Goal: Information Seeking & Learning: Check status

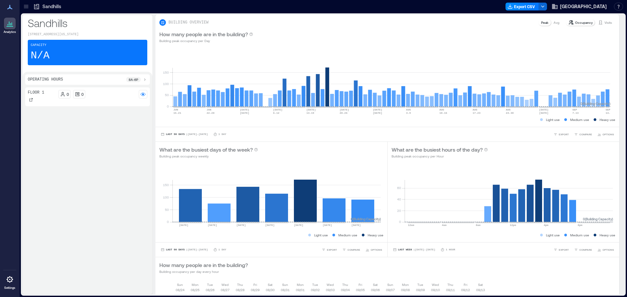
click at [132, 81] on p "8a - 6p" at bounding box center [133, 79] width 9 height 5
click at [125, 86] on icon at bounding box center [125, 85] width 4 height 4
click at [73, 85] on icon at bounding box center [73, 85] width 4 height 4
click at [45, 107] on div "Floor 1" at bounding box center [42, 101] width 28 height 13
click at [29, 103] on icon at bounding box center [31, 105] width 4 height 4
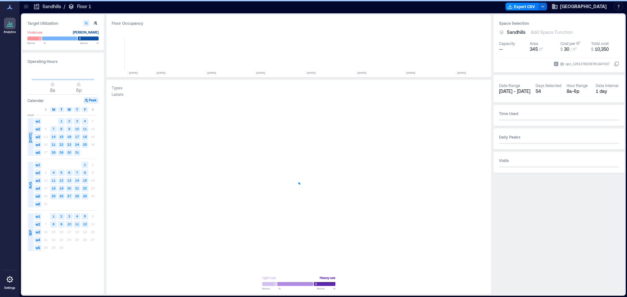
scroll to position [0, 1683]
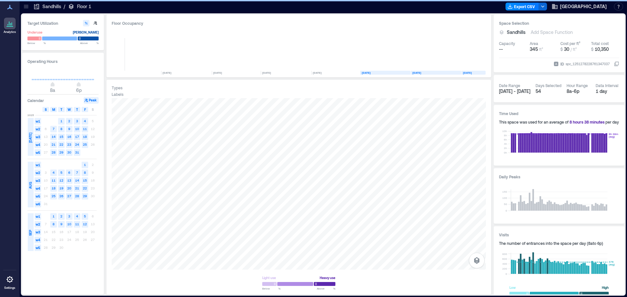
click at [48, 110] on div "S" at bounding box center [45, 109] width 7 height 5
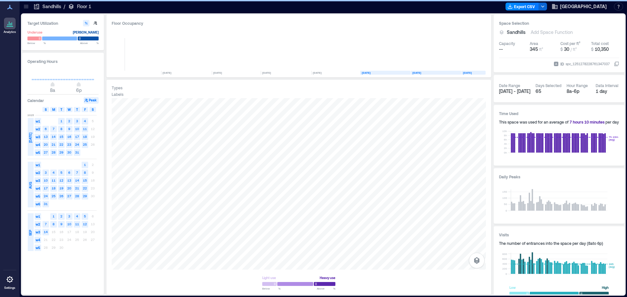
click at [93, 110] on span "S" at bounding box center [93, 109] width 2 height 5
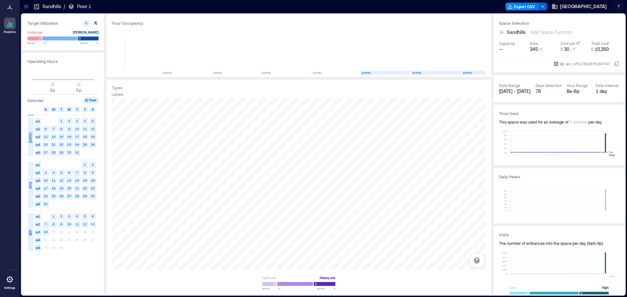
click at [93, 225] on text "13" at bounding box center [93, 224] width 4 height 4
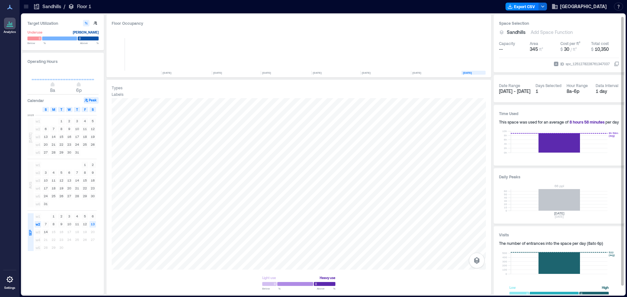
scroll to position [11, 0]
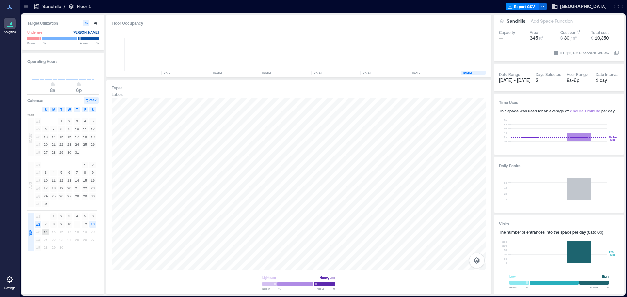
click at [47, 236] on div "14" at bounding box center [46, 232] width 8 height 8
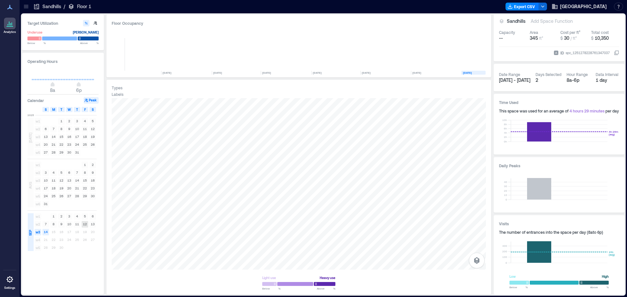
click at [85, 225] on text "12" at bounding box center [85, 224] width 4 height 4
click at [75, 224] on text "11" at bounding box center [77, 224] width 4 height 4
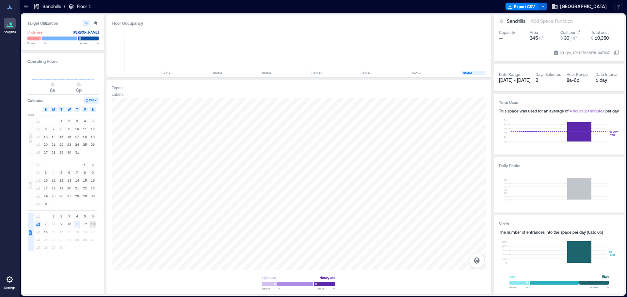
click at [94, 225] on text "13" at bounding box center [93, 224] width 4 height 4
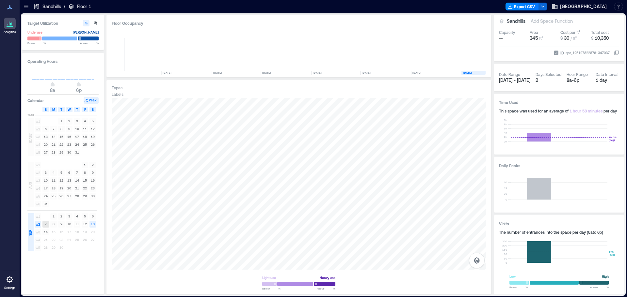
click at [46, 226] on text "7" at bounding box center [46, 224] width 2 height 4
click at [92, 217] on text "6" at bounding box center [93, 216] width 2 height 4
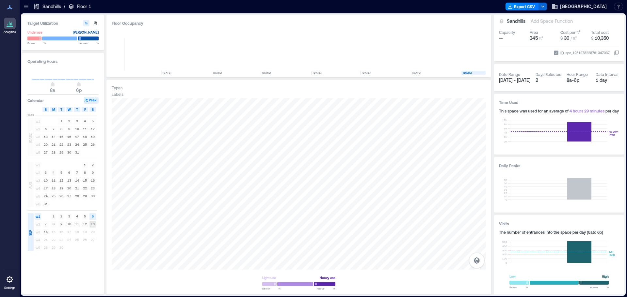
click at [92, 228] on rect at bounding box center [92, 224] width 7 height 7
